Goal: Find specific page/section: Find specific page/section

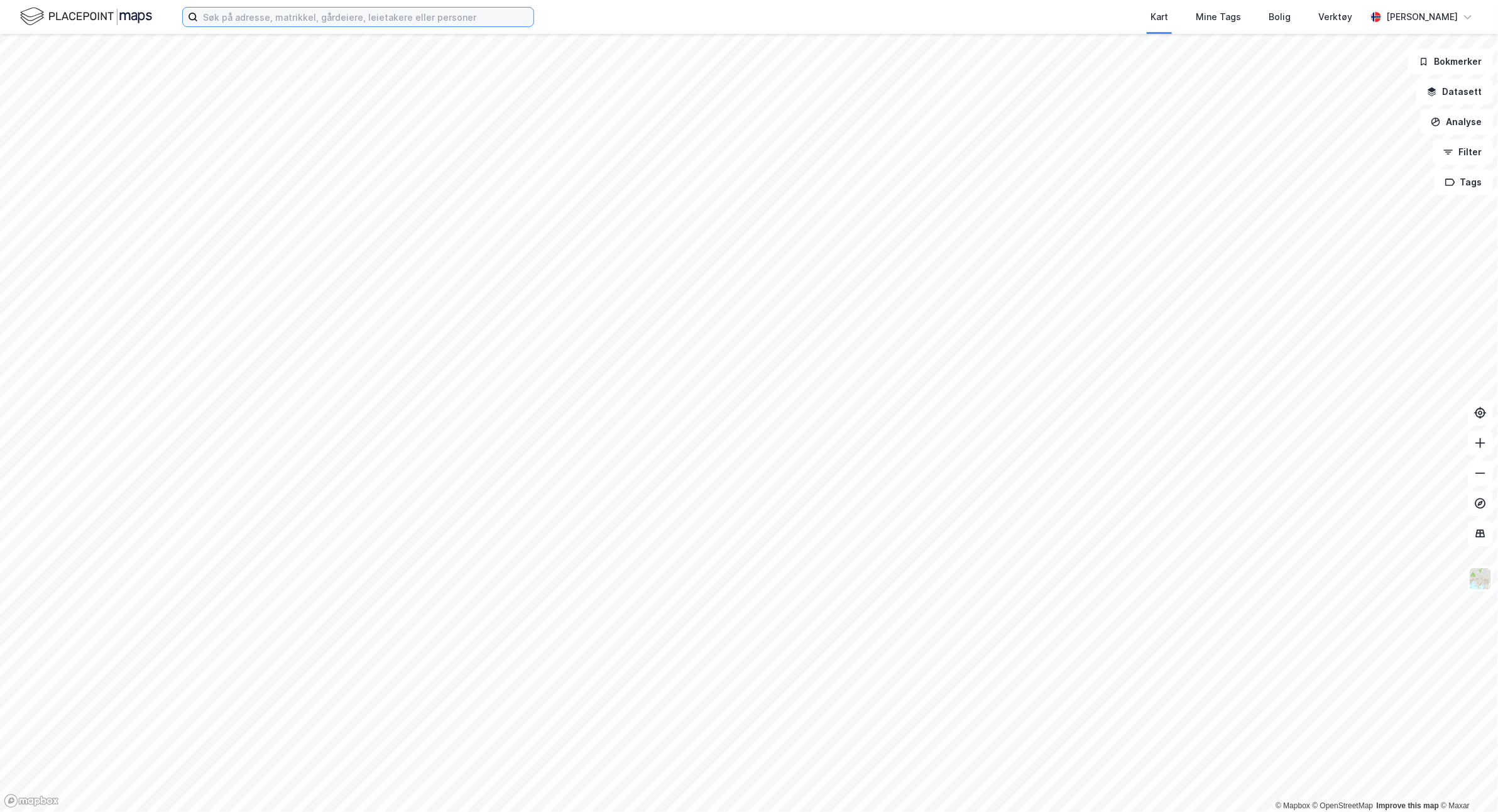
click at [217, 20] on input at bounding box center [365, 16] width 336 height 18
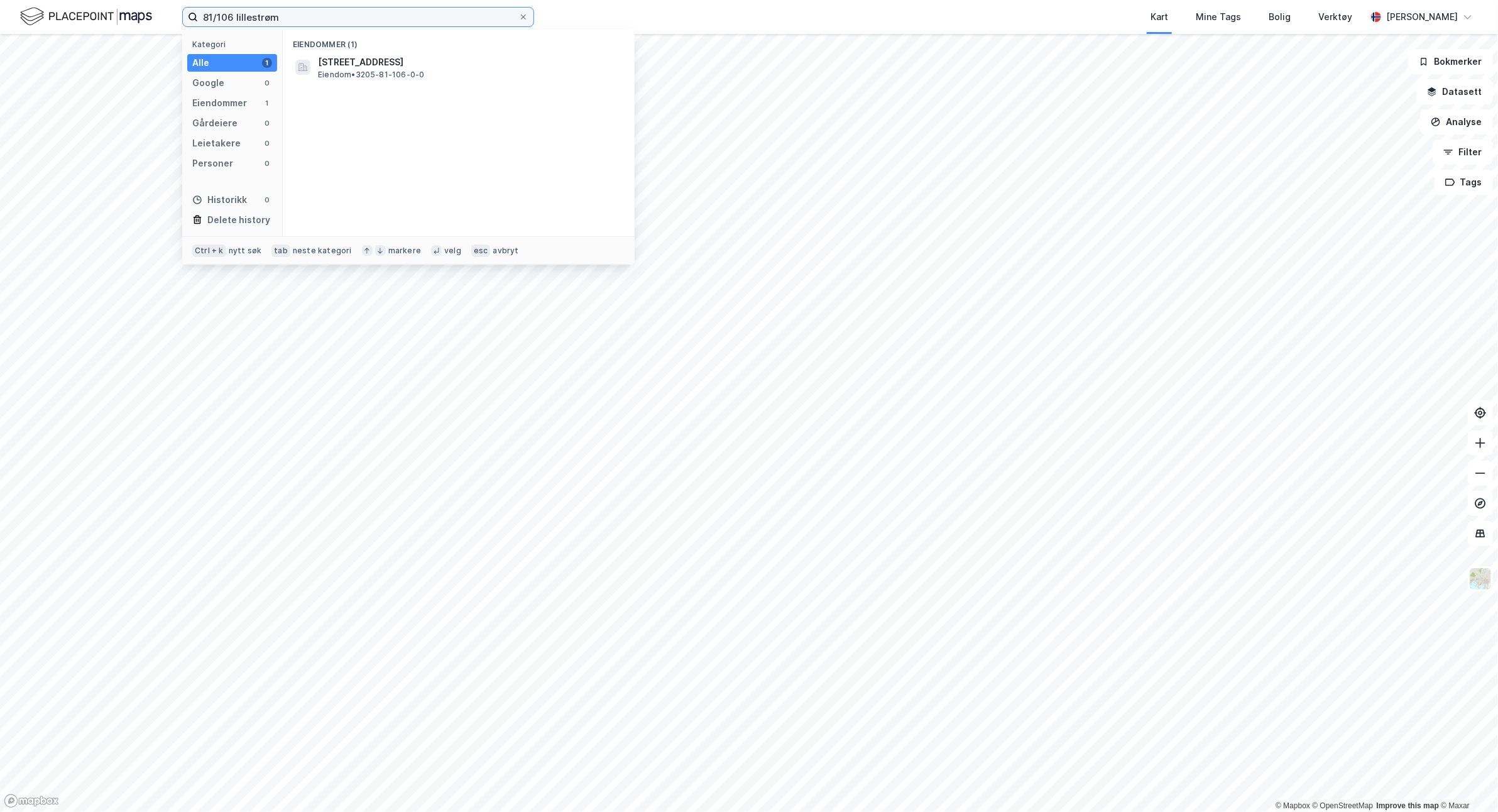
type input "81/106 lillestrøm"
click at [360, 75] on span "Eiendom • 3205-81-106-0-0" at bounding box center [371, 75] width 107 height 10
